Goal: Find specific page/section

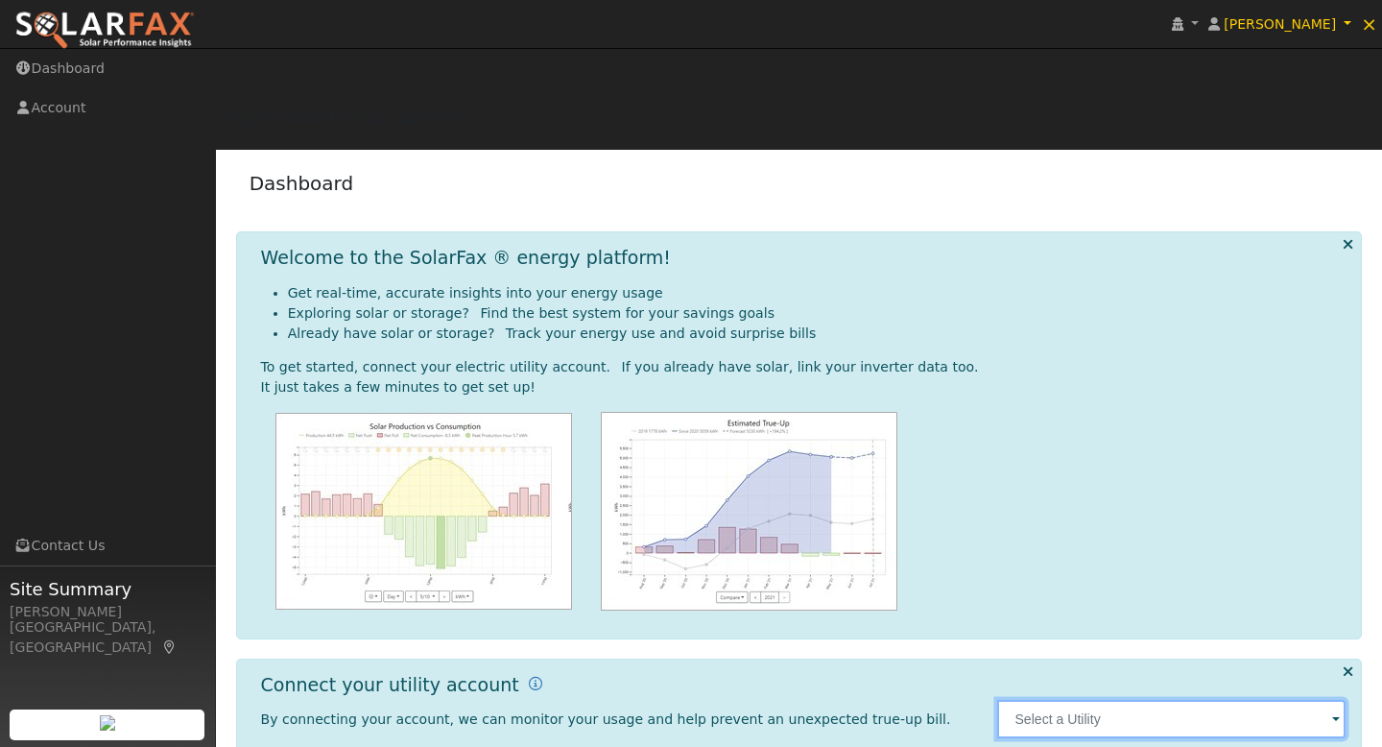
click at [1165, 674] on div at bounding box center [1172, 719] width 369 height 90
click at [1175, 700] on input "text" at bounding box center [1171, 719] width 348 height 38
type input "PG&E"
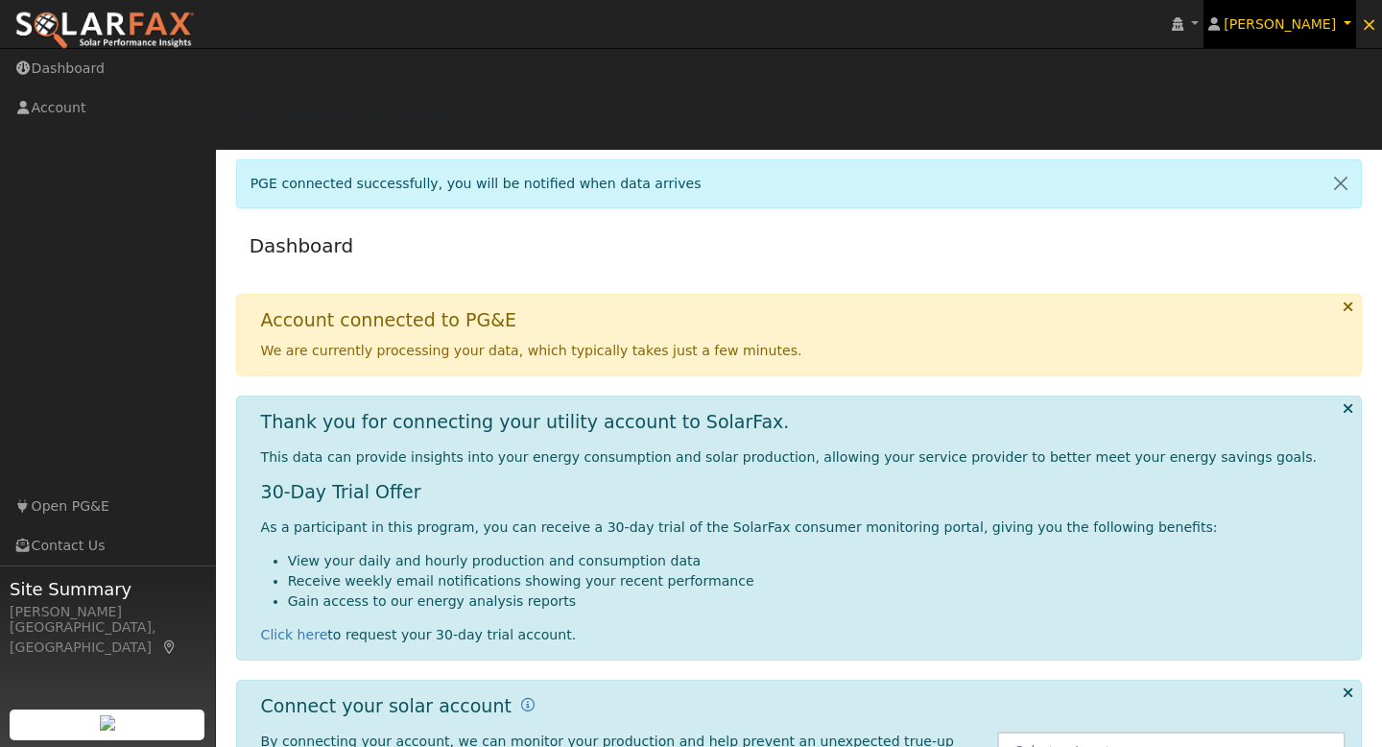
click at [1295, 22] on span "[PERSON_NAME]" at bounding box center [1280, 23] width 112 height 15
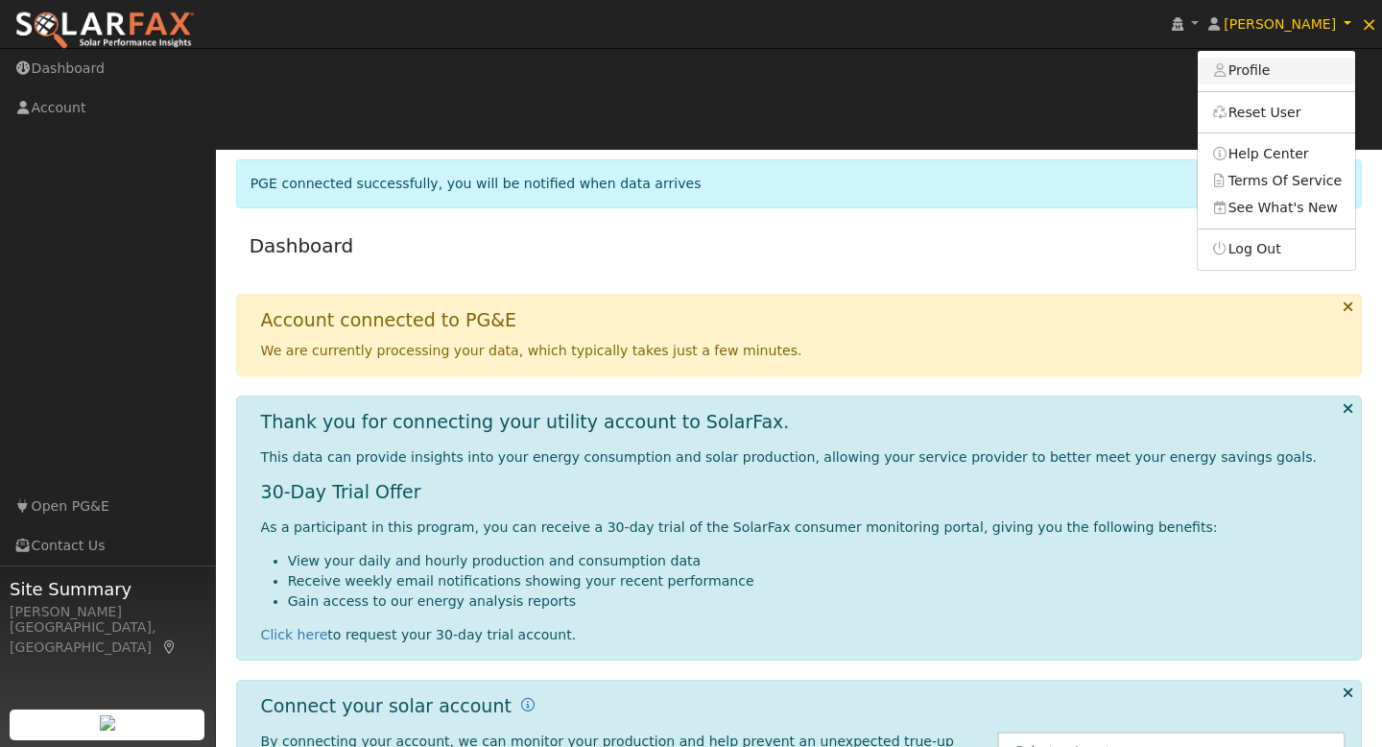
click at [1276, 63] on link "Profile" at bounding box center [1276, 71] width 157 height 27
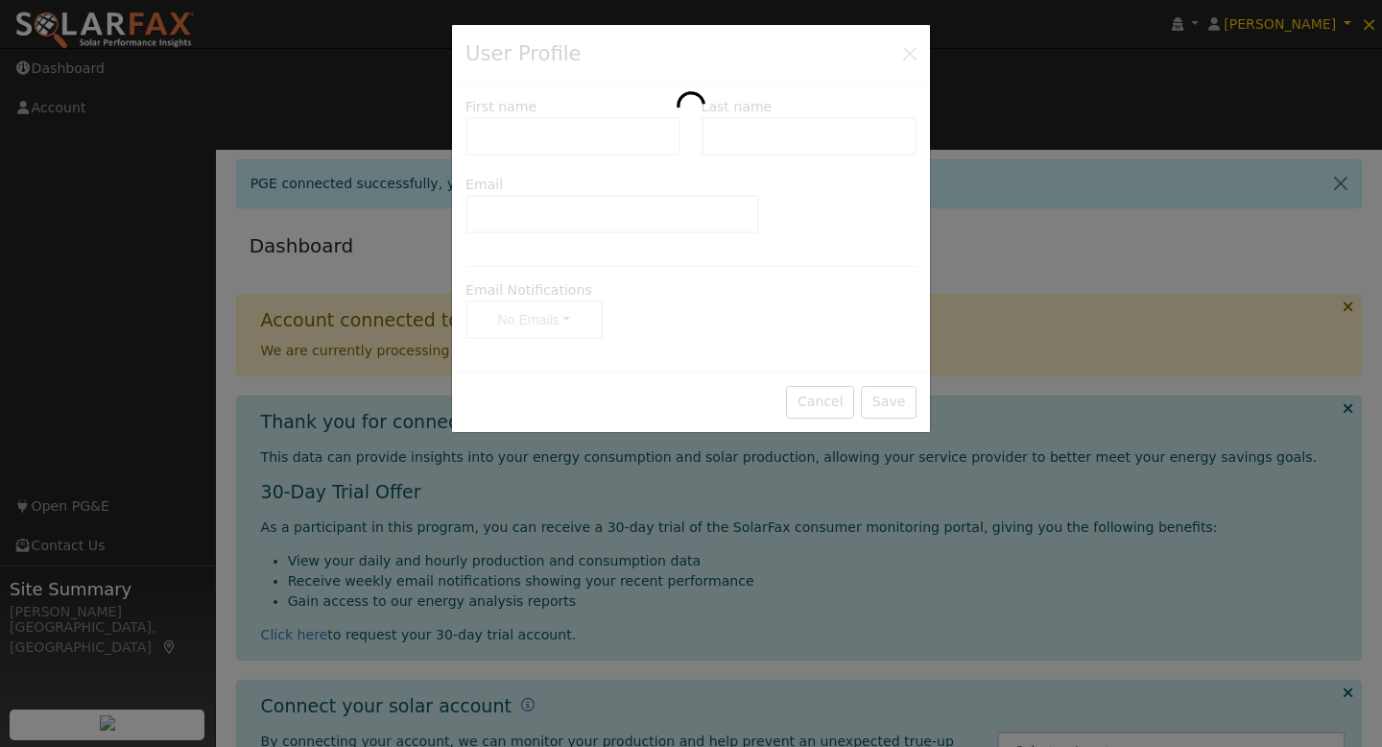
type input "SABRA"
type input "[PERSON_NAME]"
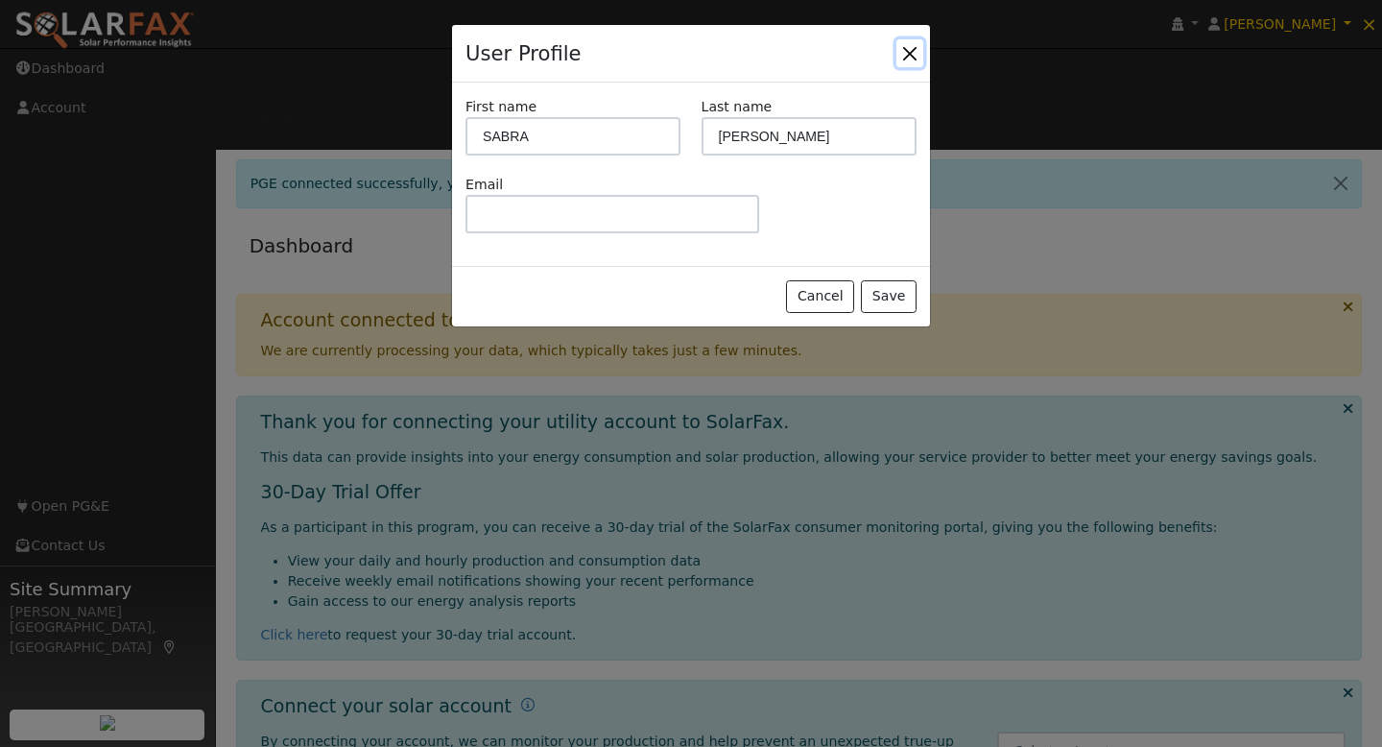
click at [923, 46] on button "Close" at bounding box center [910, 52] width 27 height 27
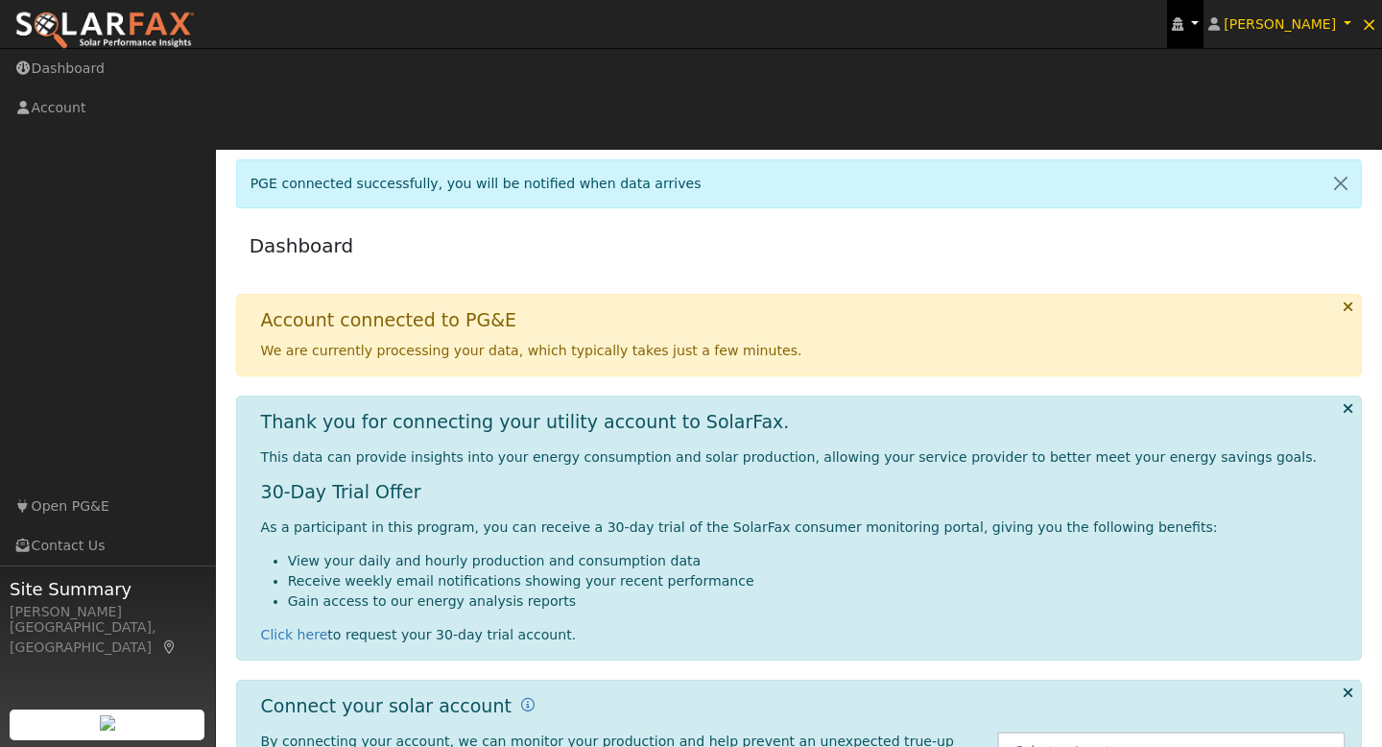
click at [1184, 29] on icon at bounding box center [1178, 23] width 12 height 13
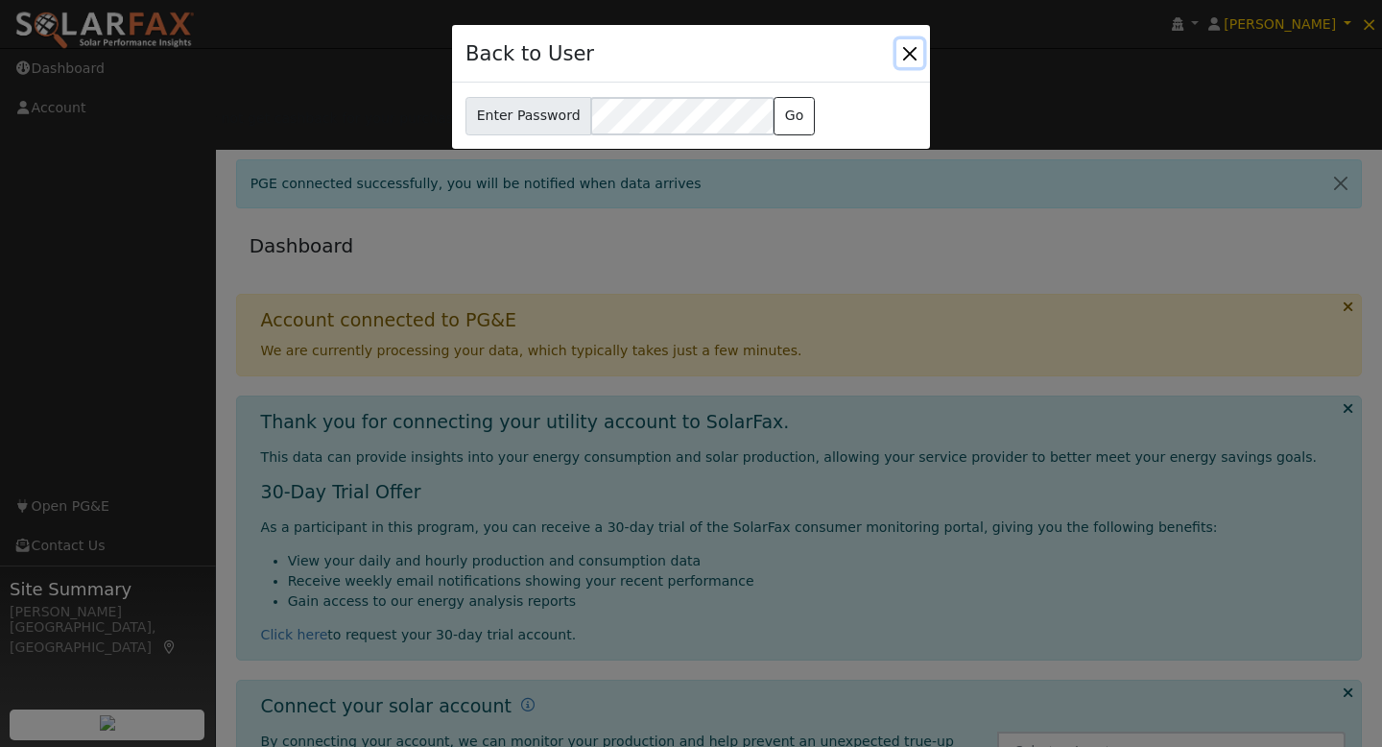
click at [916, 59] on button "Close" at bounding box center [910, 52] width 27 height 27
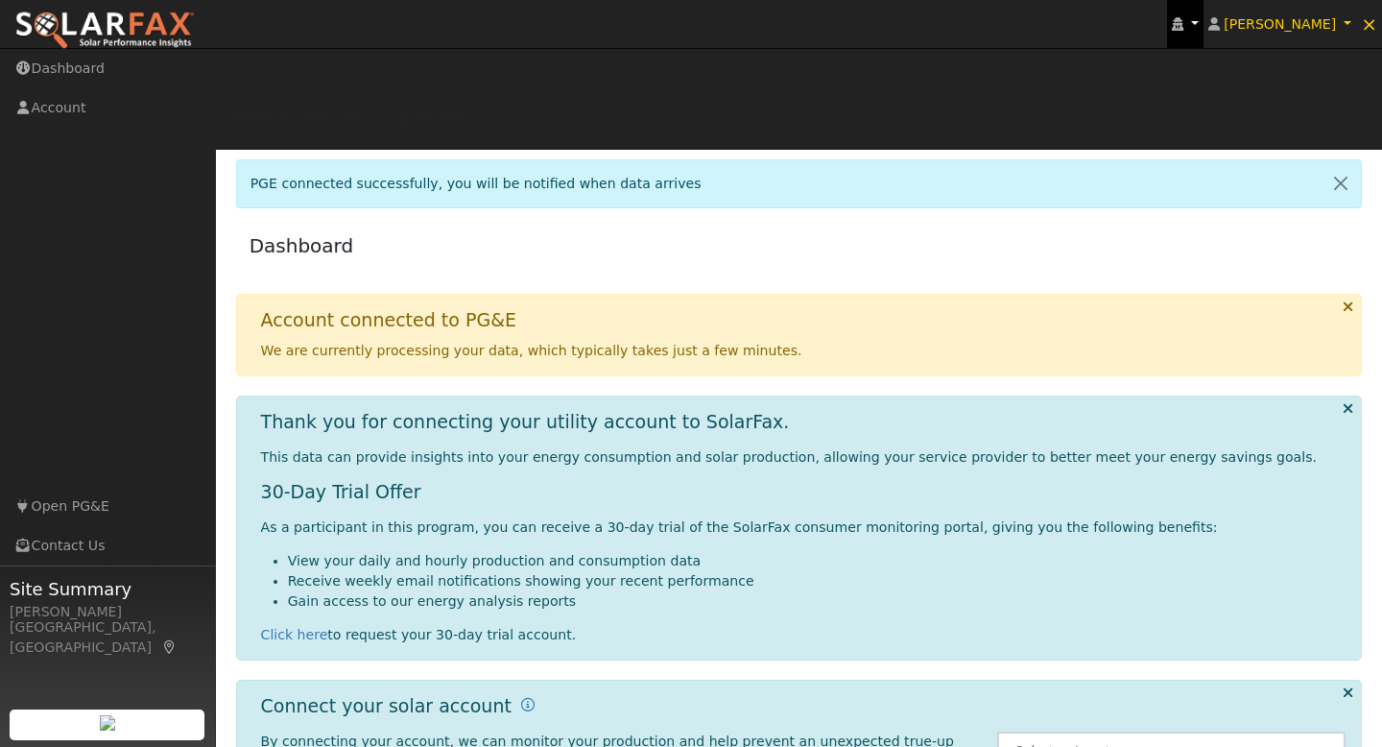
click at [1184, 24] on icon at bounding box center [1178, 23] width 12 height 13
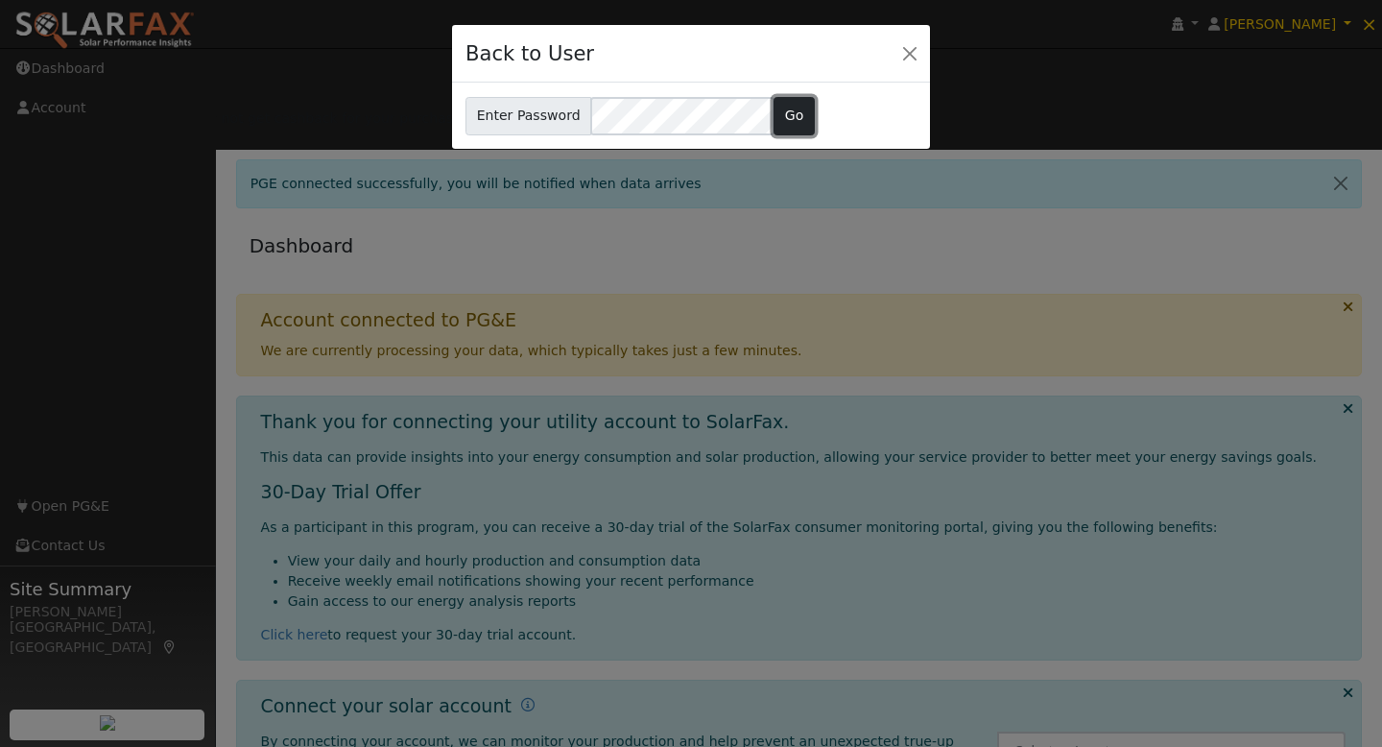
click at [787, 119] on button "Go" at bounding box center [794, 116] width 41 height 38
